Goal: Information Seeking & Learning: Learn about a topic

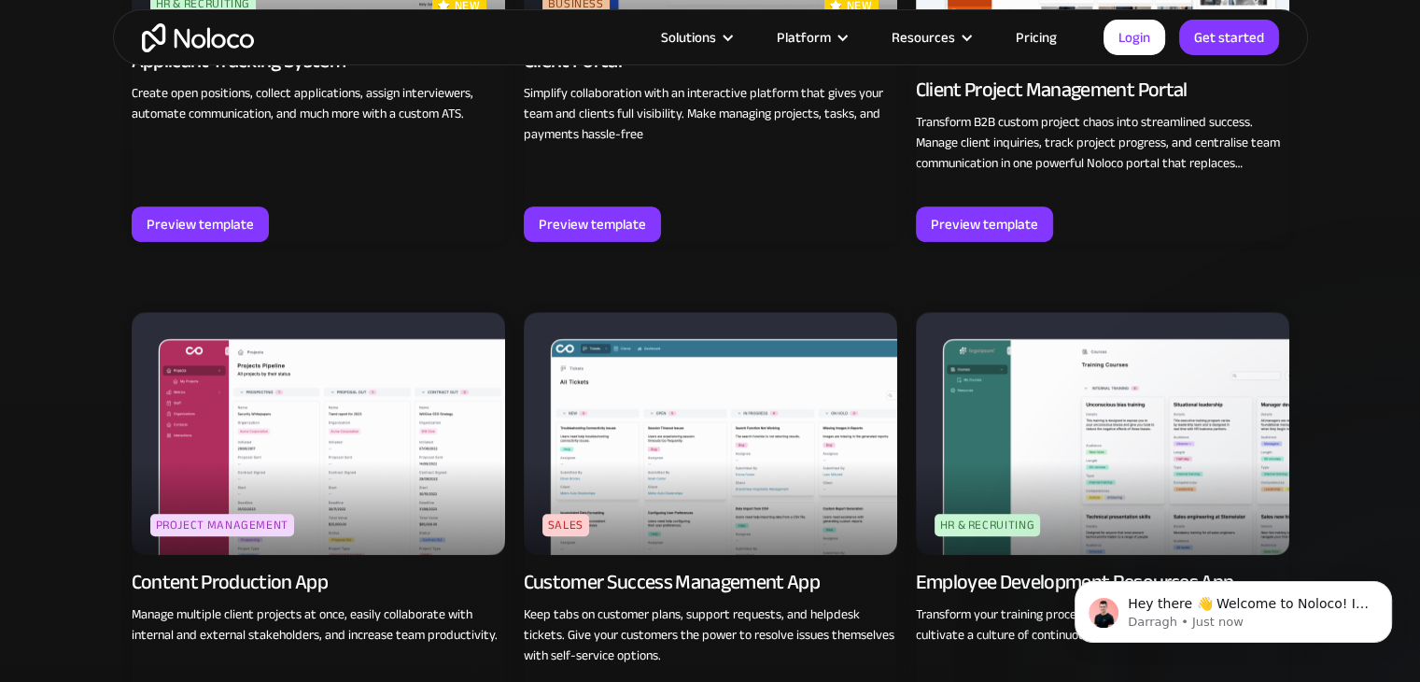
scroll to position [1681, 0]
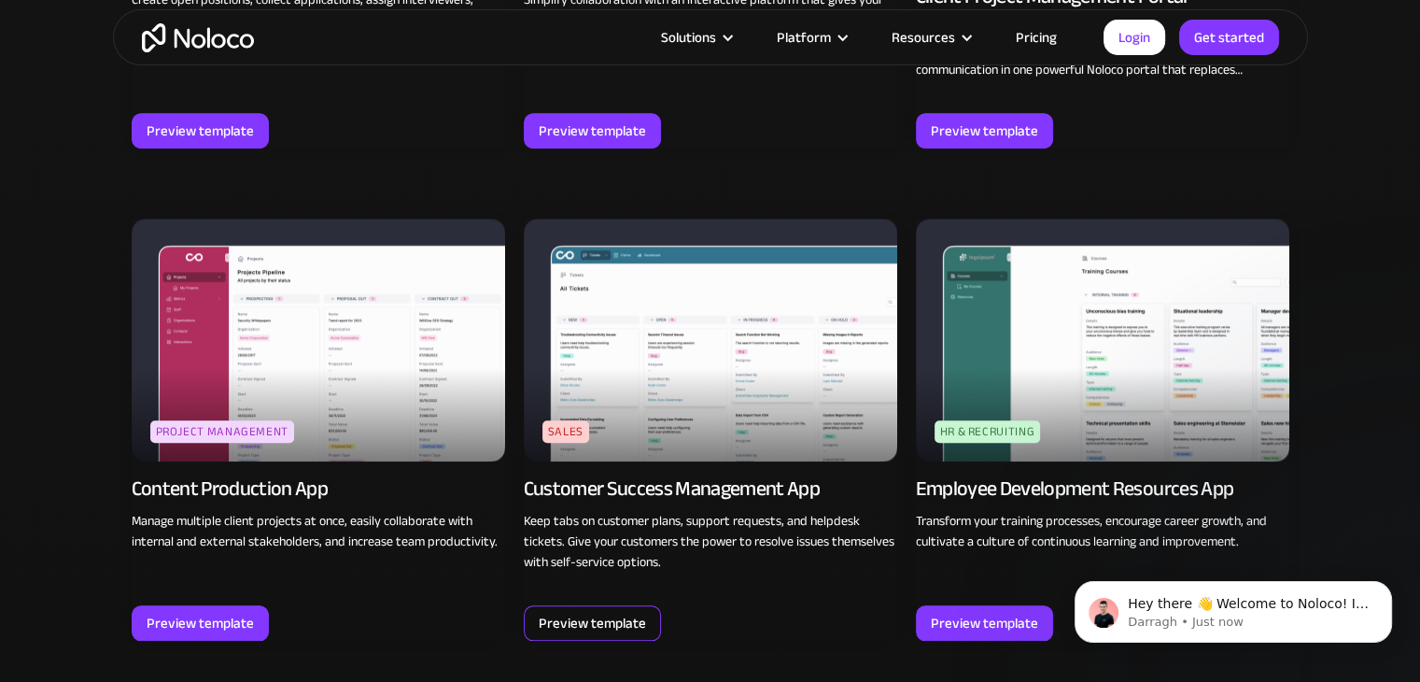
click at [605, 627] on div "Preview template" at bounding box center [592, 623] width 107 height 24
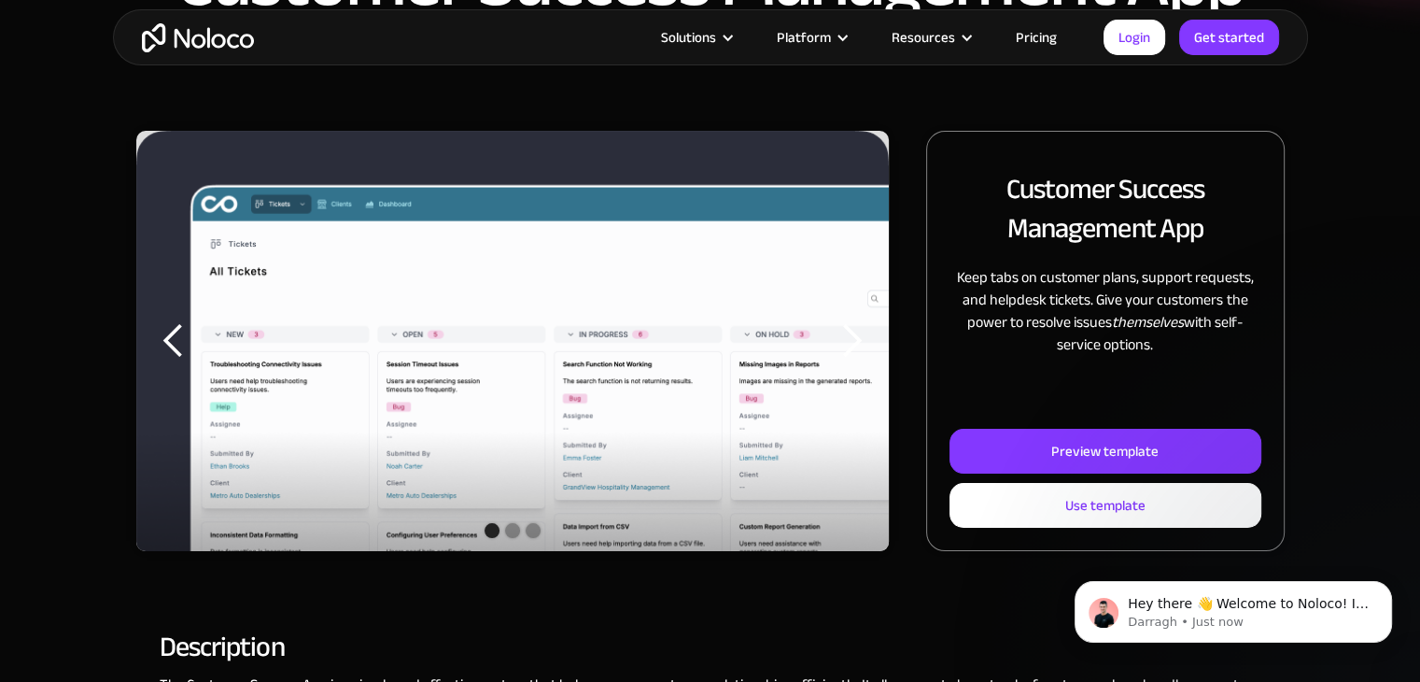
click at [813, 356] on img "1 of 3" at bounding box center [512, 375] width 753 height 489
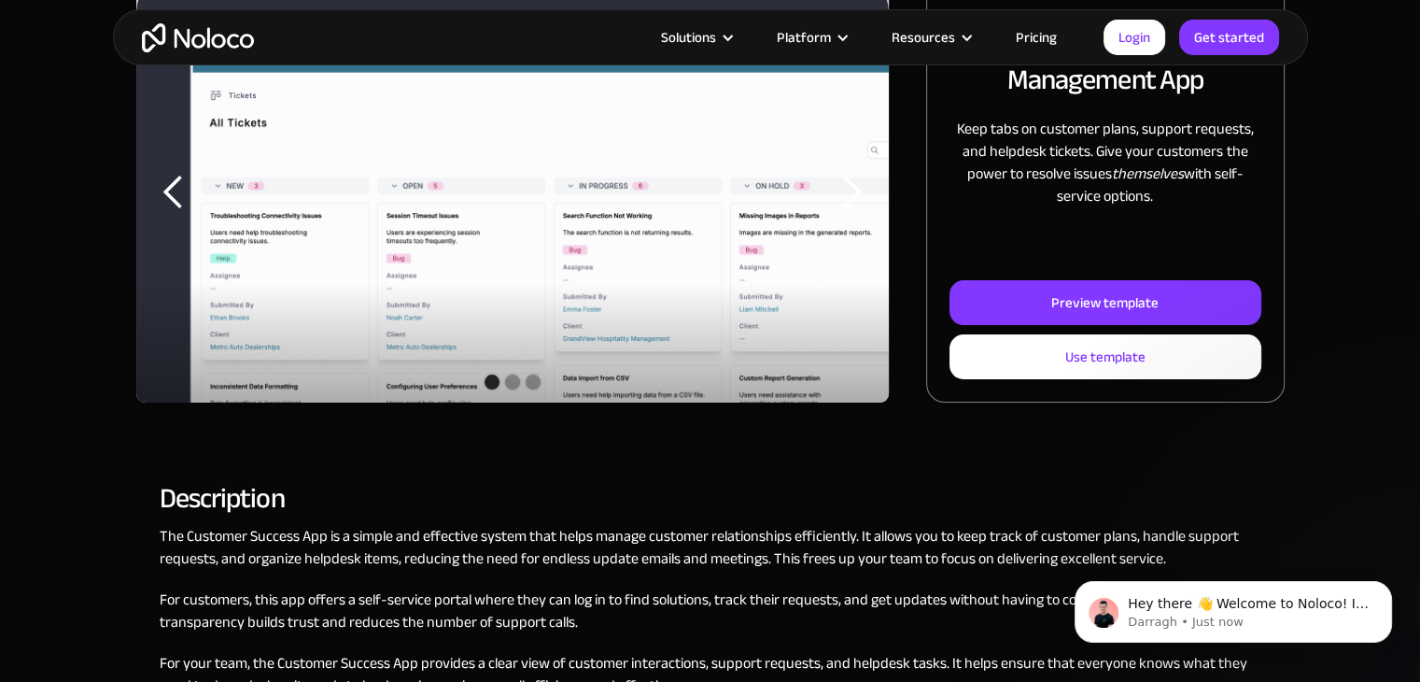
scroll to position [280, 0]
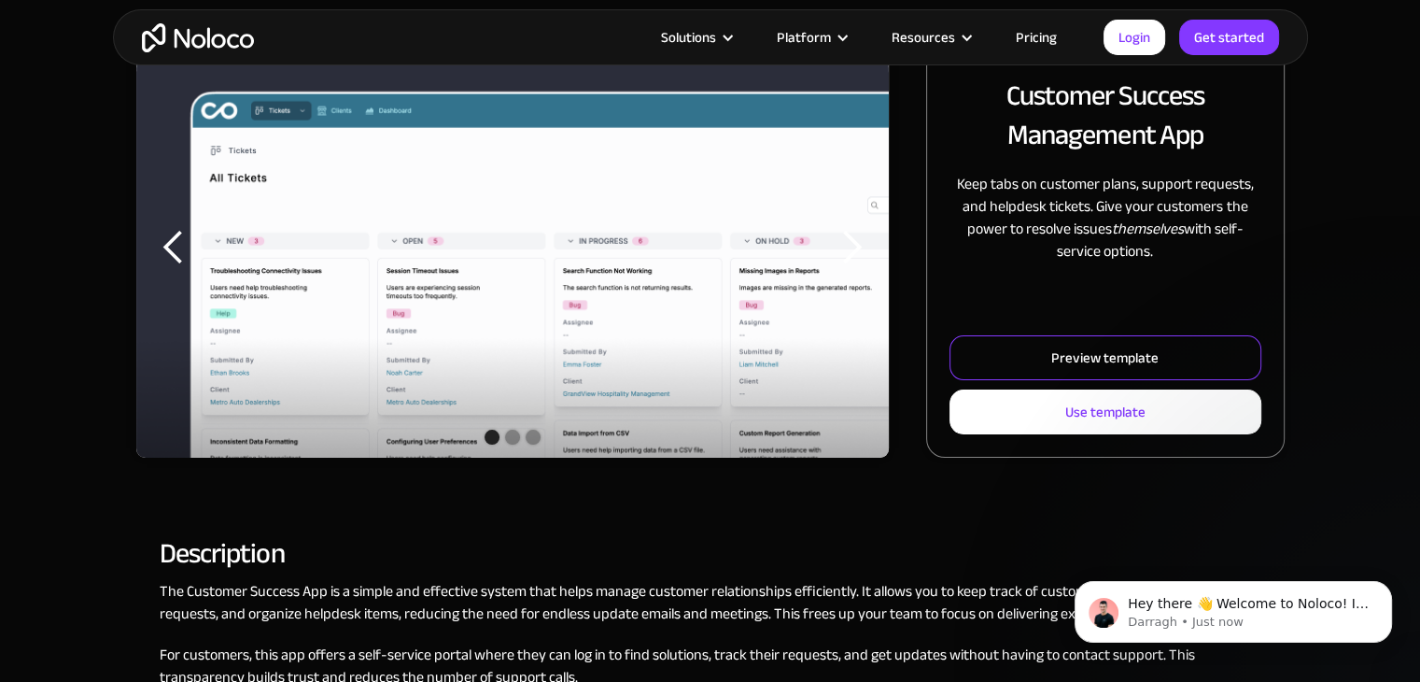
click at [1085, 362] on div "Preview template" at bounding box center [1104, 357] width 107 height 24
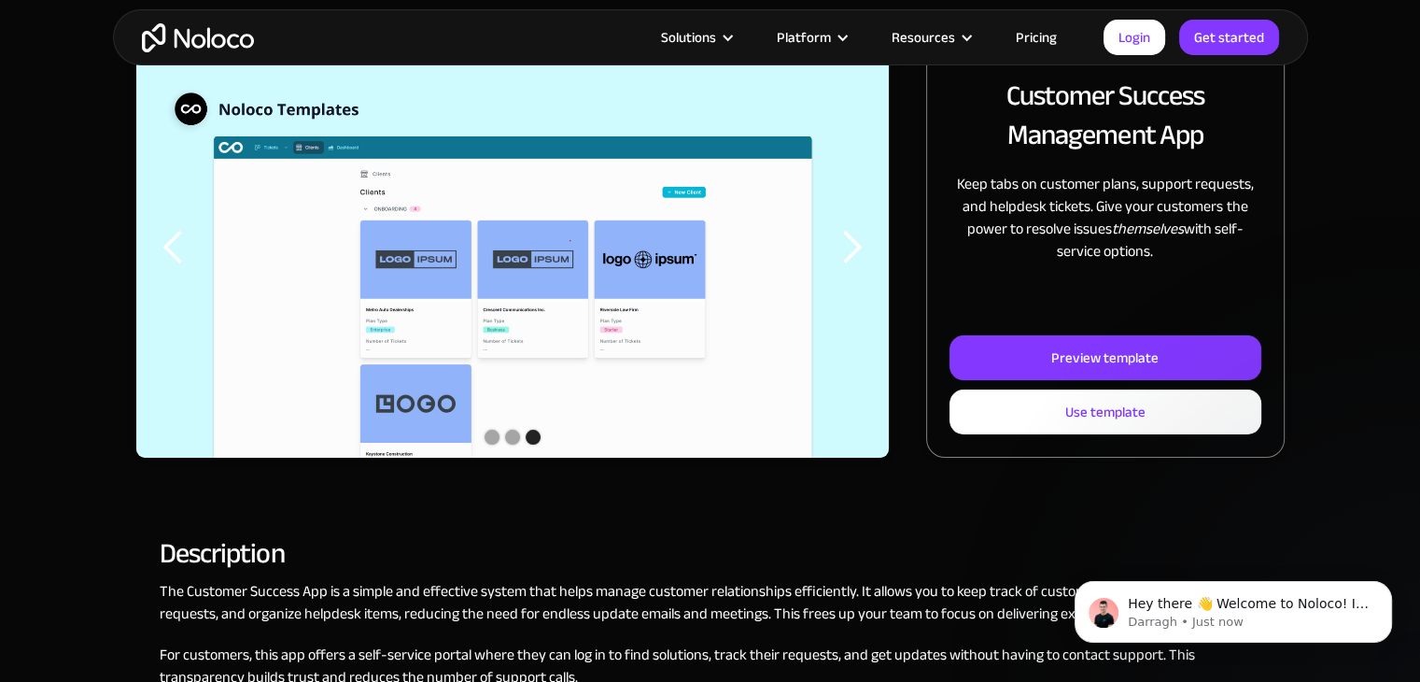
click at [844, 244] on div "next slide" at bounding box center [851, 247] width 37 height 37
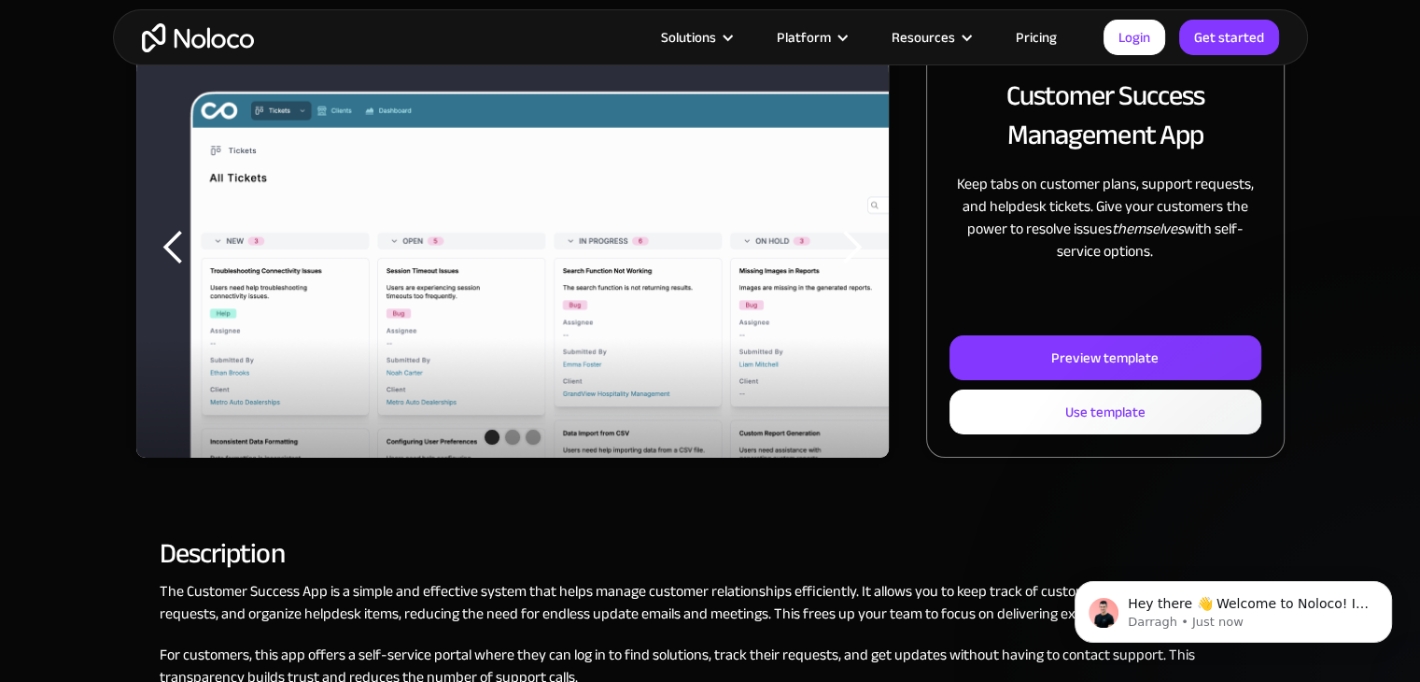
click at [844, 244] on div "next slide" at bounding box center [851, 247] width 37 height 37
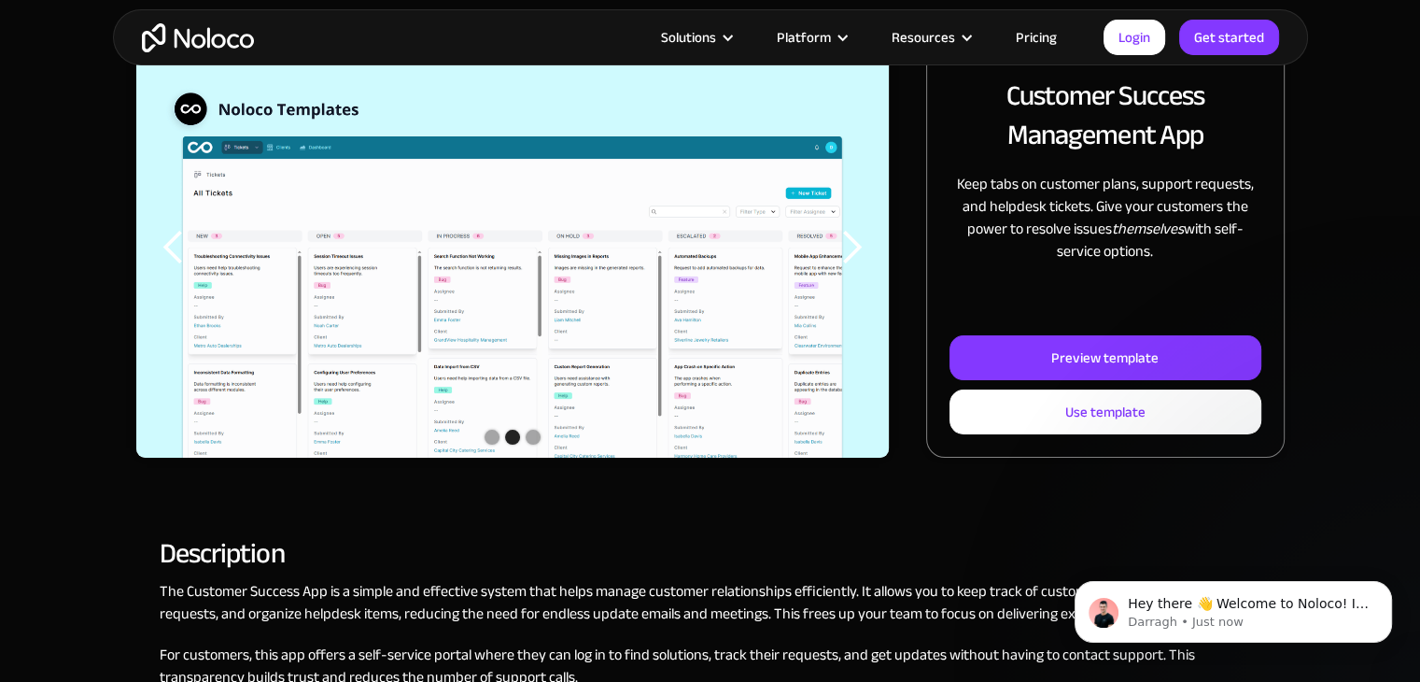
click at [844, 244] on div "next slide" at bounding box center [851, 247] width 37 height 37
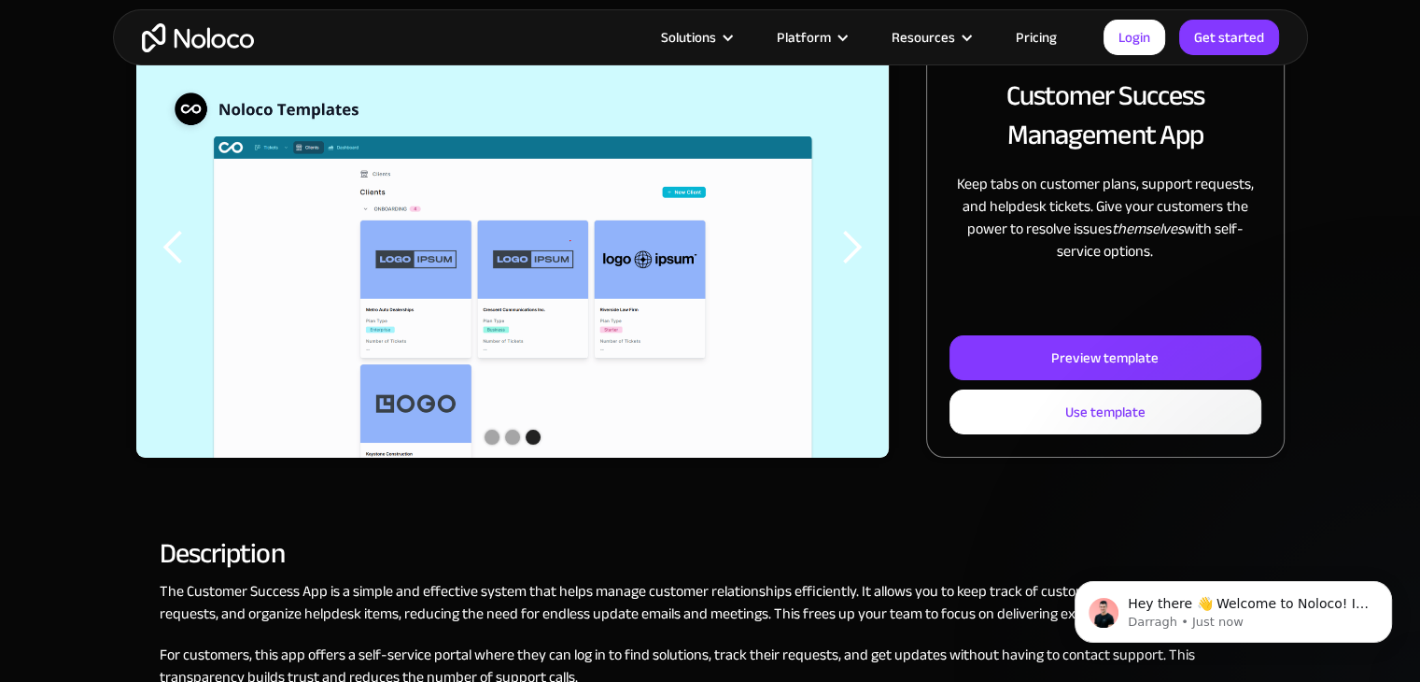
click at [844, 244] on div "next slide" at bounding box center [851, 247] width 37 height 37
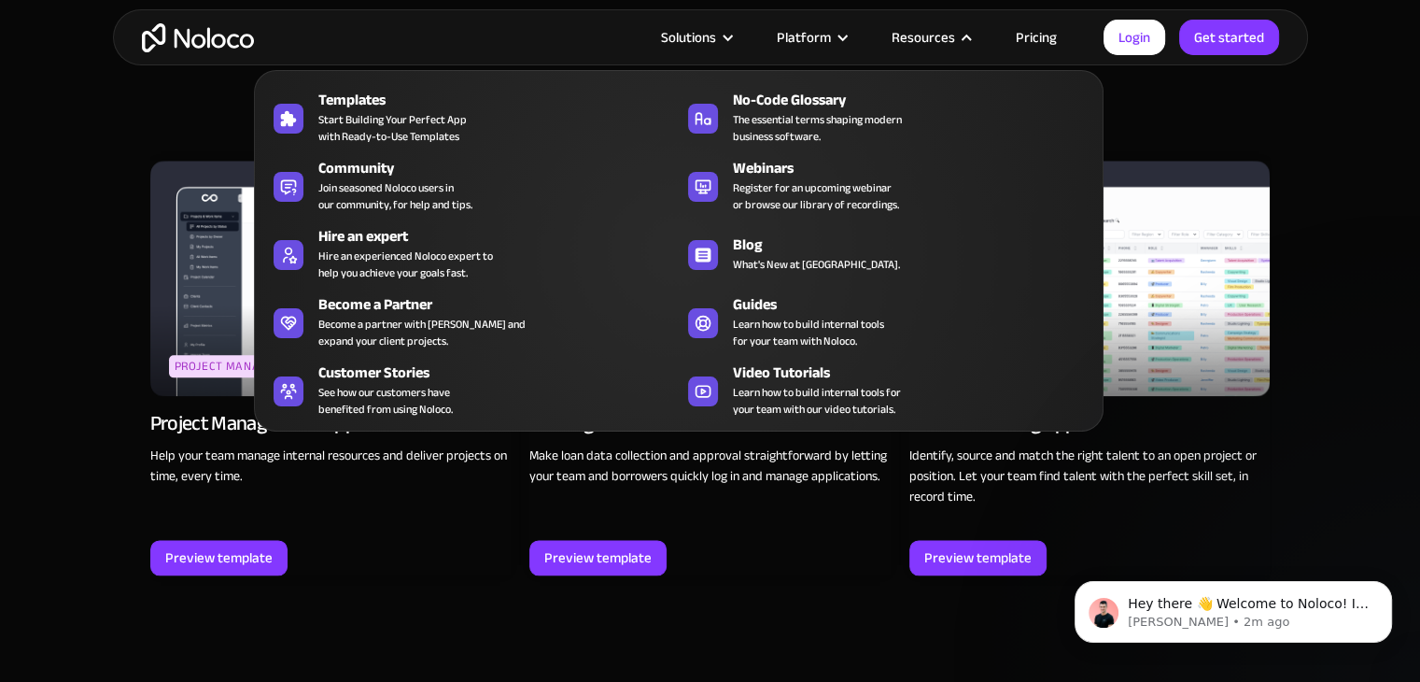
scroll to position [2148, 0]
